Goal: Contribute content: Add original content to the website for others to see

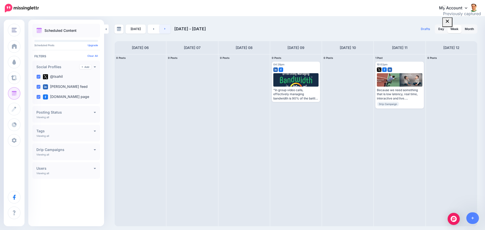
click at [166, 29] on link at bounding box center [165, 29] width 11 height 9
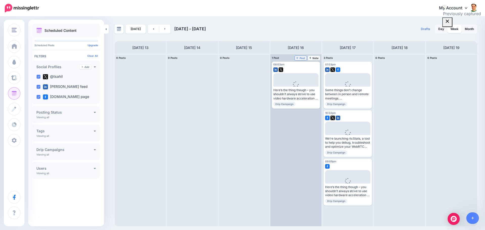
click at [298, 56] on link "Post" at bounding box center [301, 58] width 12 height 5
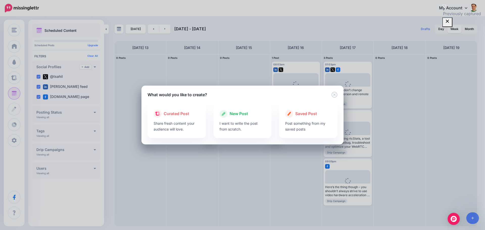
click at [245, 107] on div "New Post I want to write the post from scratch." at bounding box center [243, 121] width 58 height 34
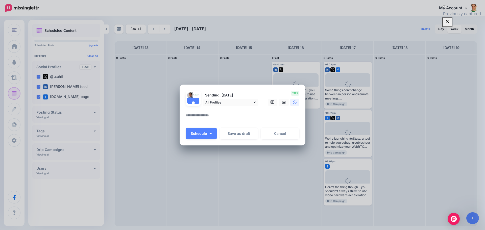
click at [231, 116] on textarea at bounding box center [244, 117] width 116 height 10
paste textarea "**********"
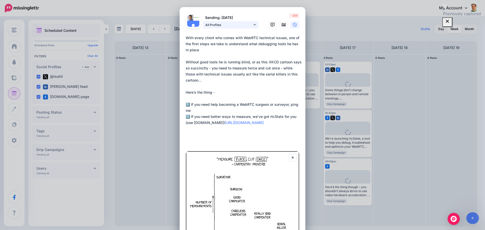
type textarea "**********"
click at [256, 22] on link "All Profiles" at bounding box center [231, 24] width 56 height 7
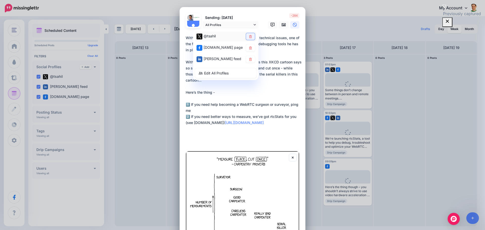
click at [249, 36] on icon at bounding box center [251, 36] width 4 height 3
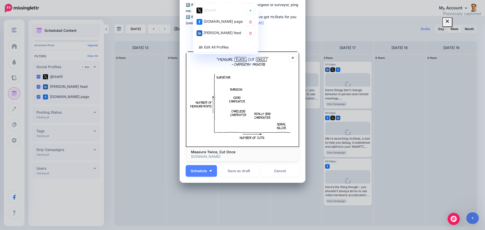
scroll to position [101, 0]
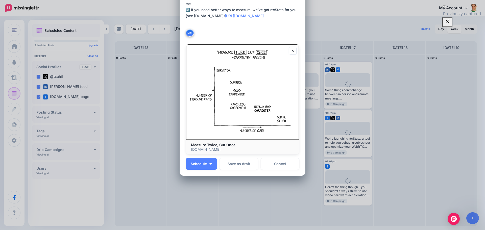
scroll to position [107, 0]
click at [199, 161] on button "Schedule" at bounding box center [201, 164] width 31 height 12
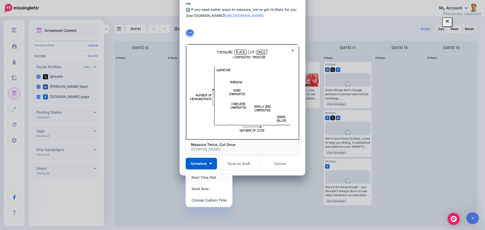
click at [203, 179] on link "Next Time Slot" at bounding box center [209, 178] width 43 height 10
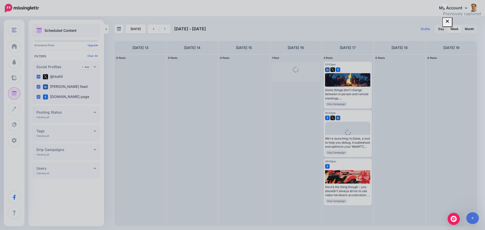
scroll to position [0, 0]
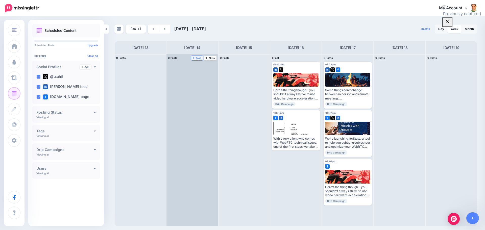
click at [197, 57] on span "Post" at bounding box center [197, 58] width 9 height 3
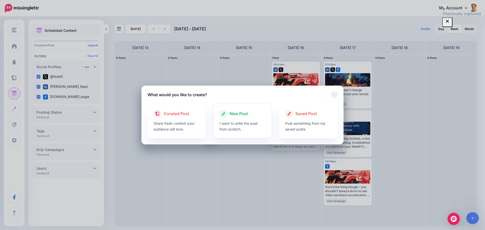
click at [232, 118] on div at bounding box center [243, 119] width 46 height 3
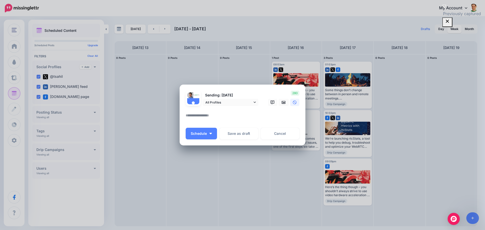
click at [226, 118] on textarea at bounding box center [244, 117] width 116 height 10
paste textarea "**********"
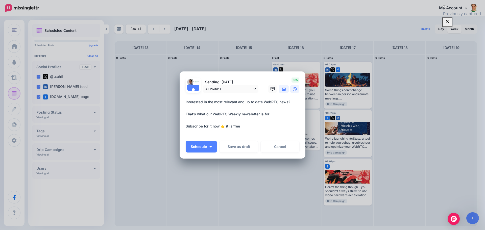
click at [282, 89] on link at bounding box center [284, 88] width 10 height 7
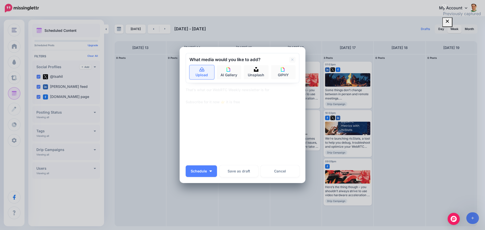
click at [200, 73] on link "Upload" at bounding box center [202, 72] width 25 height 14
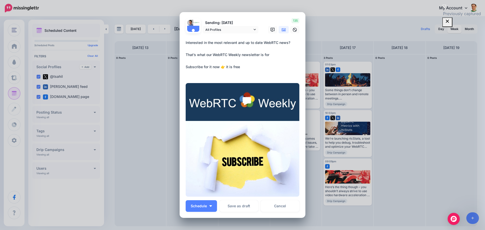
click at [242, 69] on textarea "**********" at bounding box center [244, 58] width 116 height 36
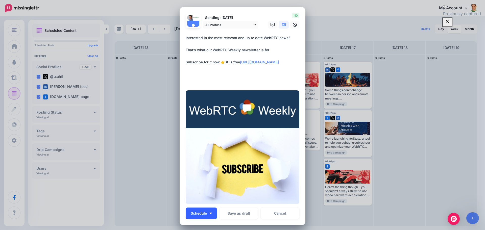
type textarea "**********"
click at [200, 209] on button "Schedule" at bounding box center [201, 214] width 31 height 12
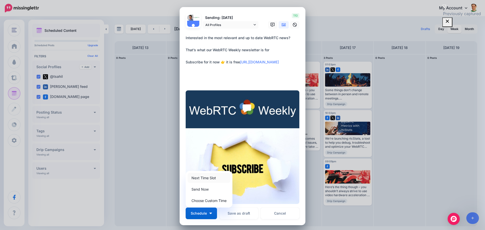
click at [205, 180] on link "Next Time Slot" at bounding box center [209, 178] width 43 height 10
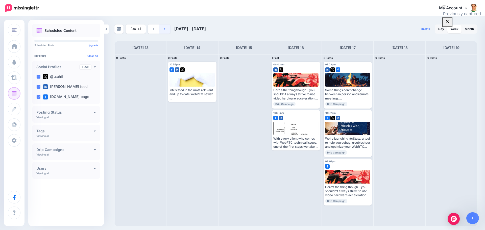
click at [167, 31] on link at bounding box center [165, 29] width 11 height 9
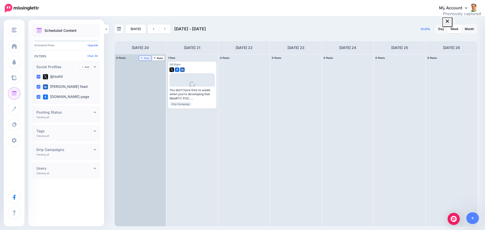
click at [142, 58] on icon at bounding box center [142, 58] width 2 height 2
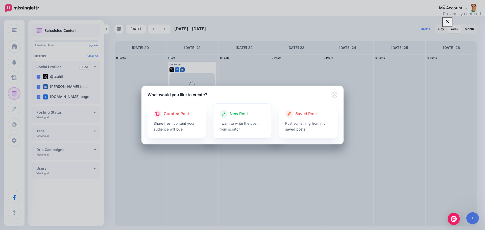
click at [243, 118] on div at bounding box center [243, 119] width 46 height 3
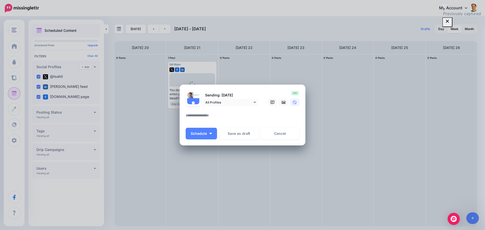
click at [239, 114] on textarea at bounding box center [244, 117] width 116 height 10
paste textarea "**********"
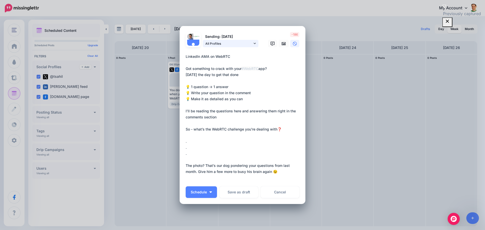
type textarea "**********"
click at [254, 43] on icon at bounding box center [255, 44] width 2 height 4
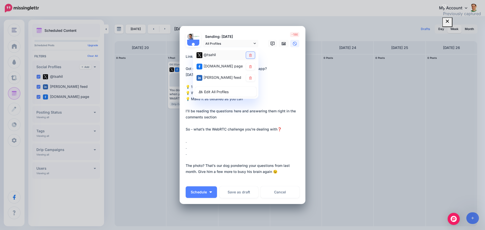
click at [249, 55] on icon at bounding box center [250, 55] width 3 height 3
click at [282, 44] on icon at bounding box center [284, 43] width 4 height 3
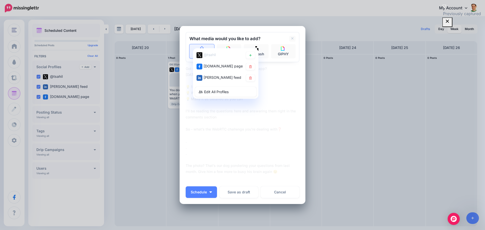
click at [201, 48] on icon at bounding box center [202, 49] width 6 height 5
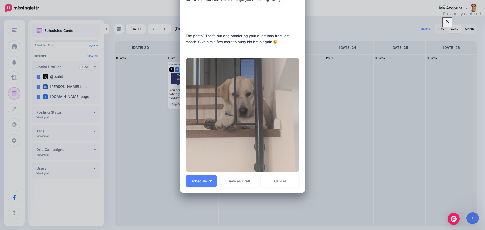
scroll to position [126, 0]
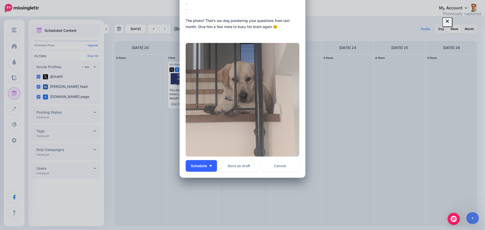
click at [200, 165] on span "Schedule" at bounding box center [199, 166] width 16 height 4
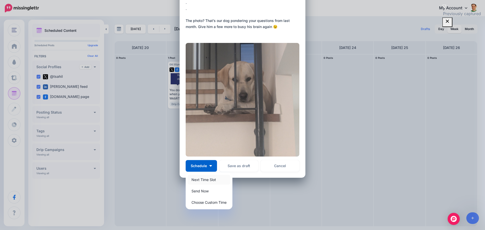
click at [200, 177] on link "Next Time Slot" at bounding box center [209, 180] width 43 height 10
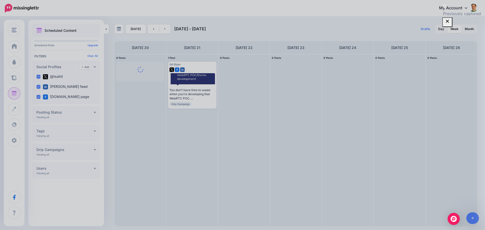
scroll to position [0, 0]
